Goal: Find specific page/section

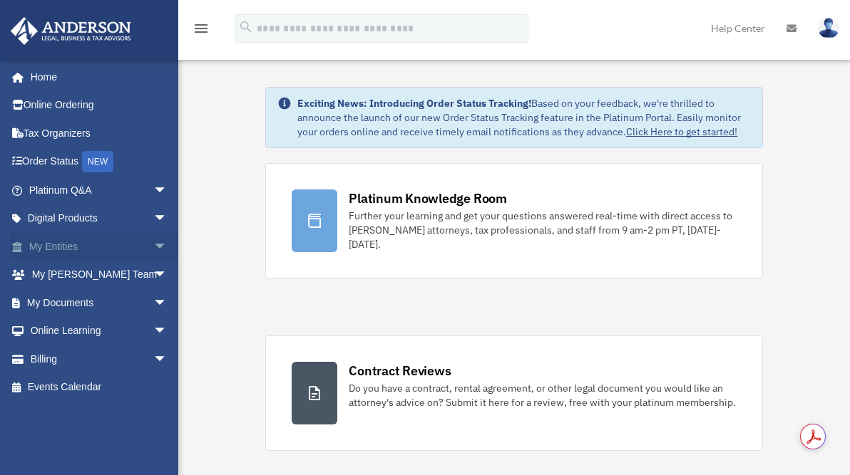
click at [153, 249] on span "arrow_drop_down" at bounding box center [167, 246] width 29 height 29
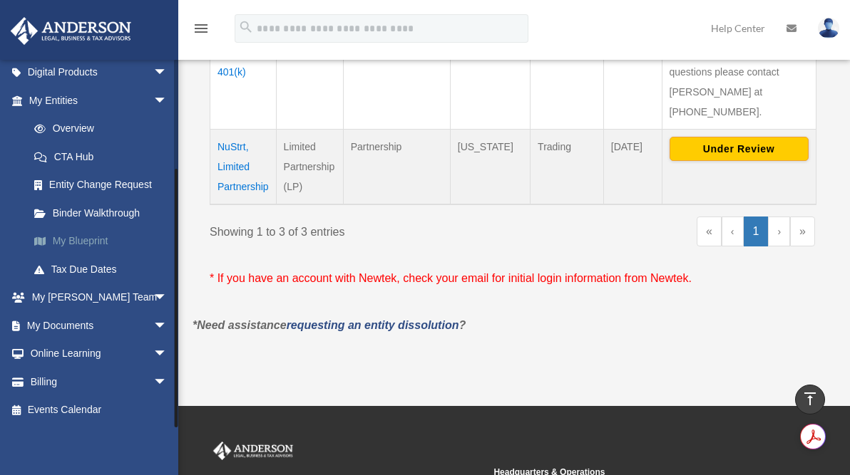
scroll to position [493, 0]
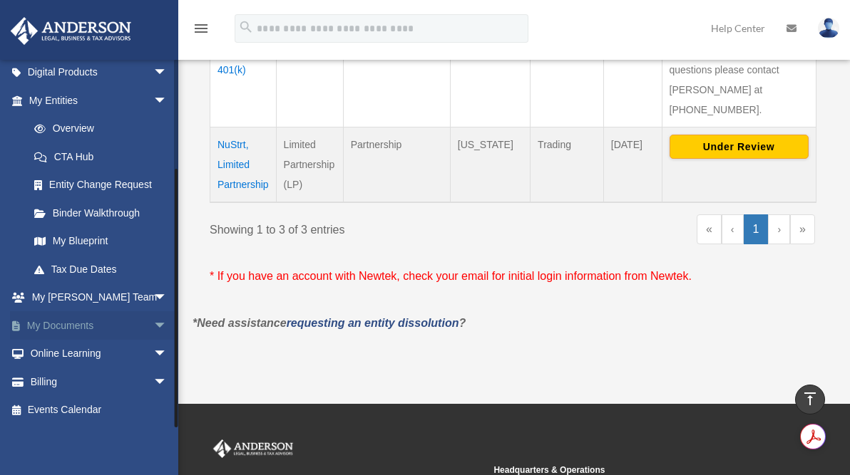
click at [153, 325] on span "arrow_drop_down" at bounding box center [167, 325] width 29 height 29
click at [63, 353] on link "Box" at bounding box center [104, 354] width 169 height 29
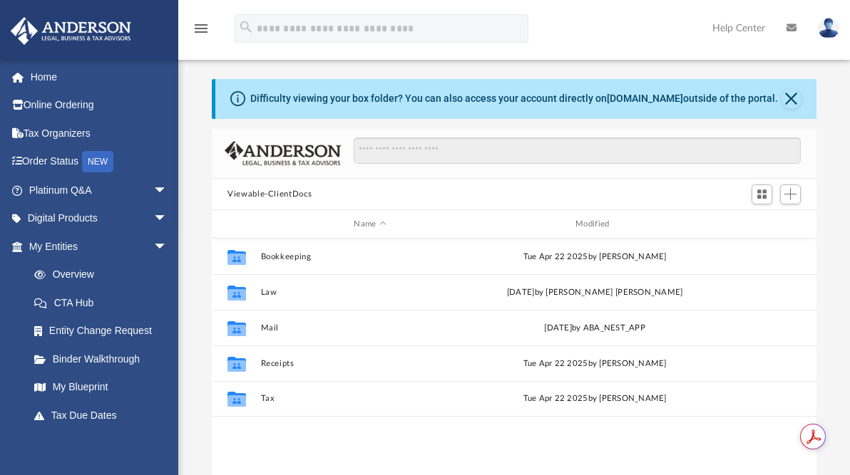
scroll to position [313, 593]
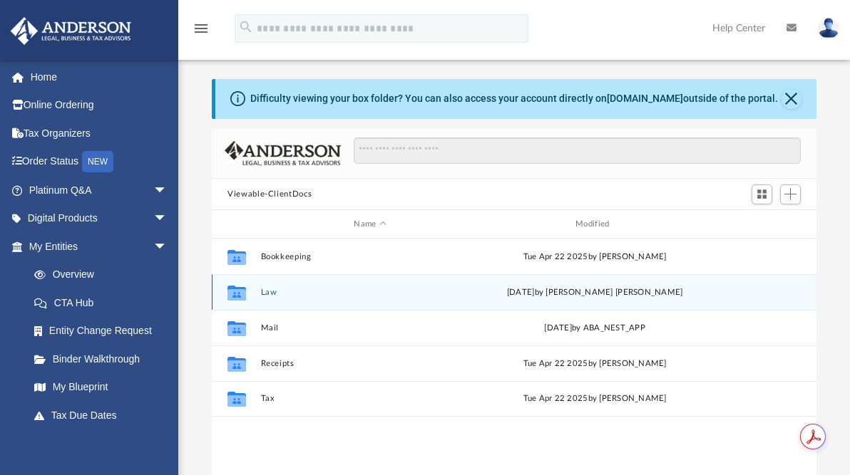
click at [236, 296] on icon "grid" at bounding box center [236, 293] width 19 height 15
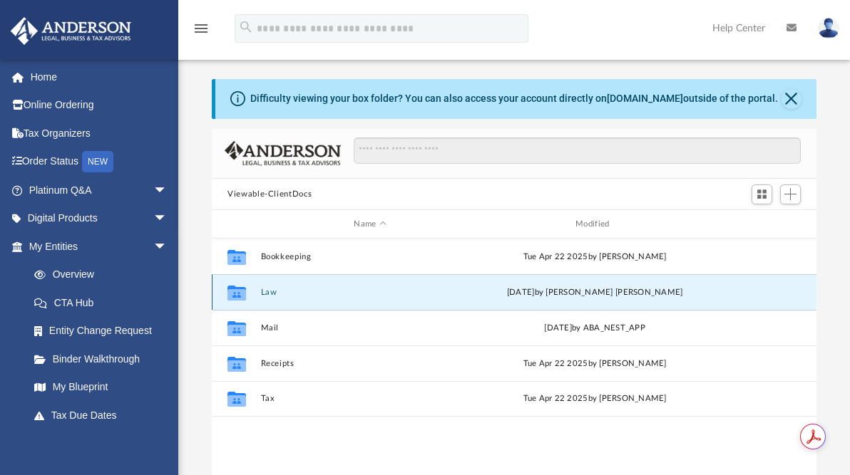
click at [267, 292] on button "Law" at bounding box center [370, 292] width 219 height 9
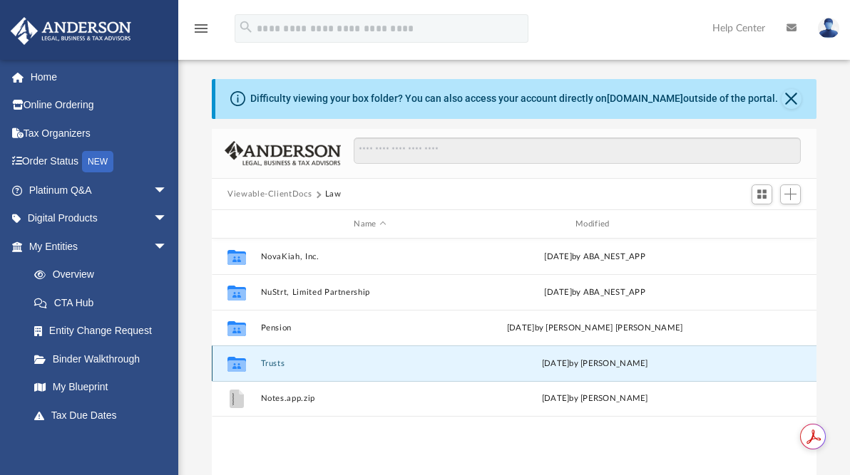
click at [275, 363] on button "Trusts" at bounding box center [370, 363] width 219 height 9
